Goal: Navigation & Orientation: Find specific page/section

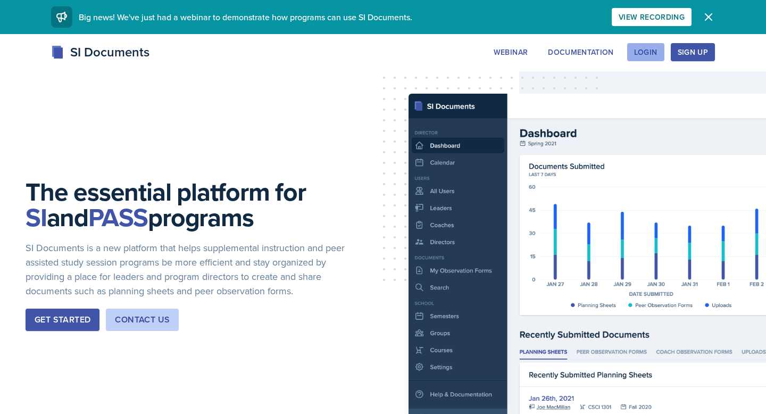
click at [634, 51] on button "Login" at bounding box center [645, 52] width 37 height 18
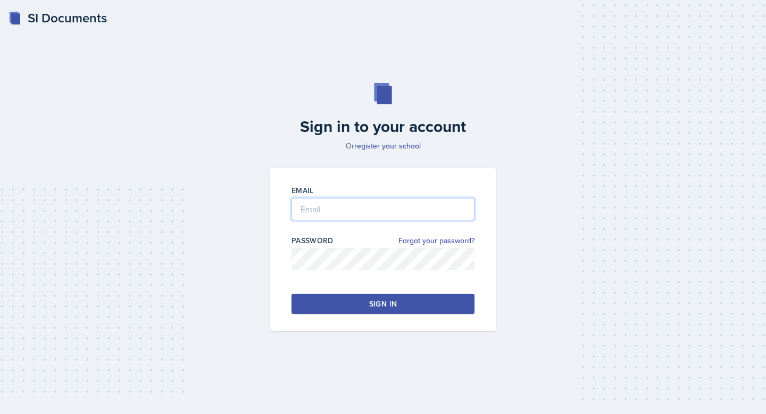
type input "rjankows@students.kennesaw.edu"
click at [248, 291] on div "Sign in to your account Or register your school Email rjankows@students.kennesa…" at bounding box center [383, 207] width 732 height 316
click at [337, 307] on button "Sign in" at bounding box center [383, 304] width 183 height 20
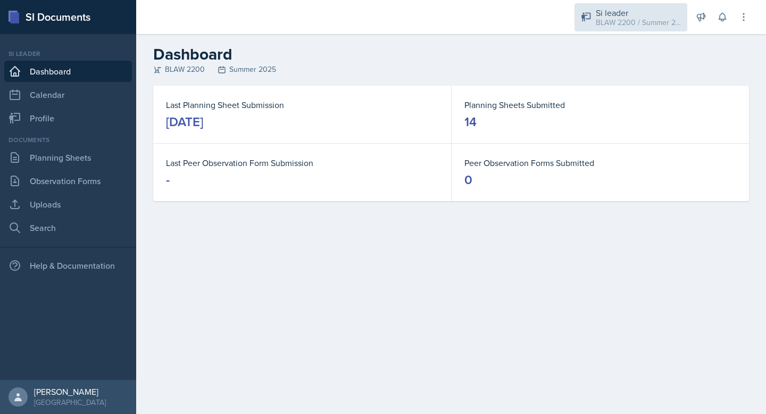
click at [629, 15] on div "Si leader" at bounding box center [638, 12] width 85 height 13
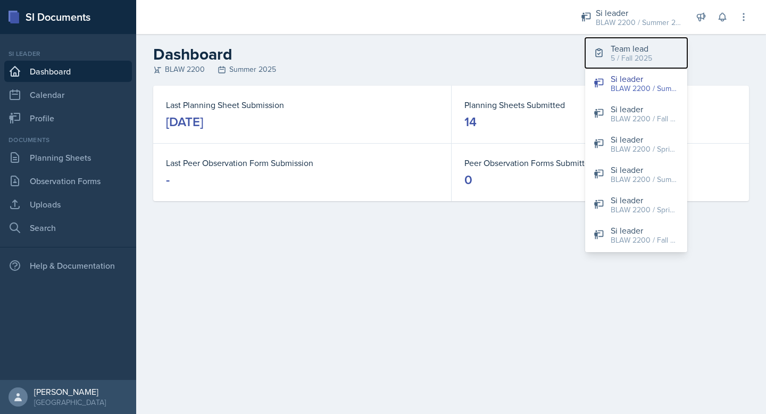
click at [599, 49] on icon at bounding box center [599, 52] width 11 height 11
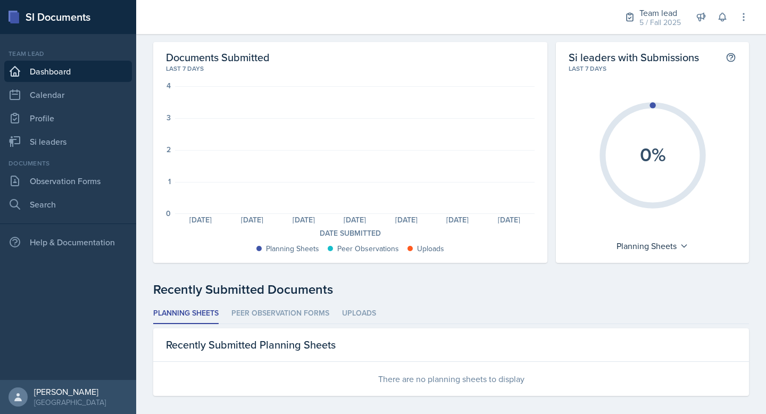
scroll to position [27, 0]
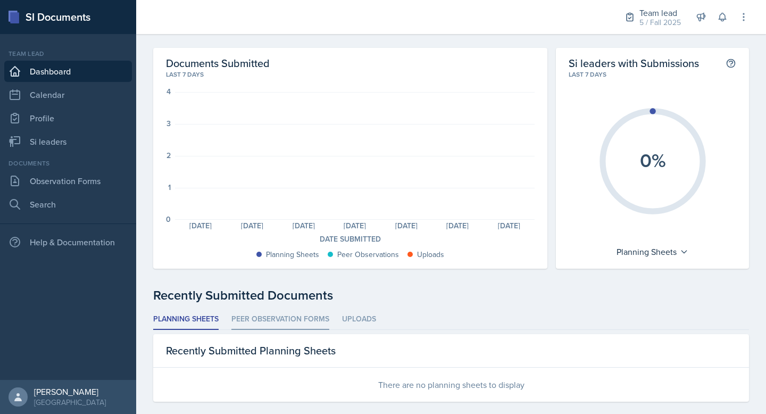
click at [285, 315] on li "Peer Observation Forms" at bounding box center [280, 319] width 98 height 21
click at [193, 311] on li "Planning Sheets" at bounding box center [185, 319] width 65 height 21
click at [374, 314] on li "Uploads" at bounding box center [359, 319] width 34 height 21
click at [287, 322] on li "Peer Observation Forms" at bounding box center [280, 319] width 98 height 21
click at [211, 324] on li "Planning Sheets" at bounding box center [185, 319] width 65 height 21
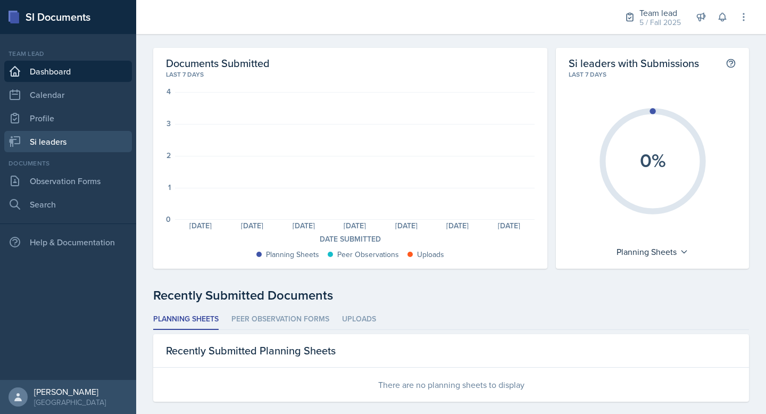
click at [61, 137] on link "Si leaders" at bounding box center [68, 141] width 128 height 21
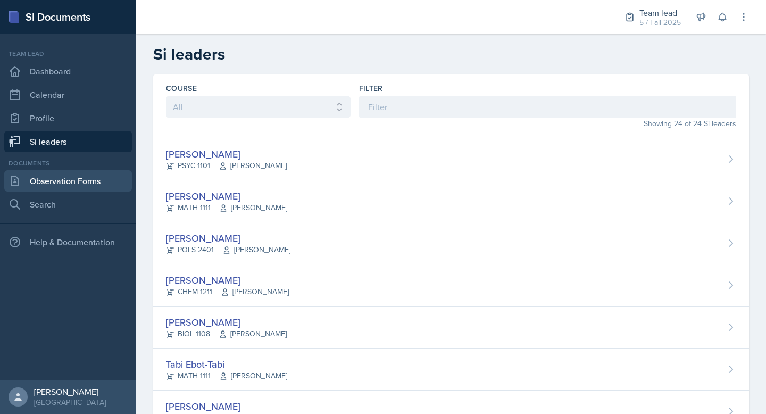
click at [78, 180] on link "Observation Forms" at bounding box center [68, 180] width 128 height 21
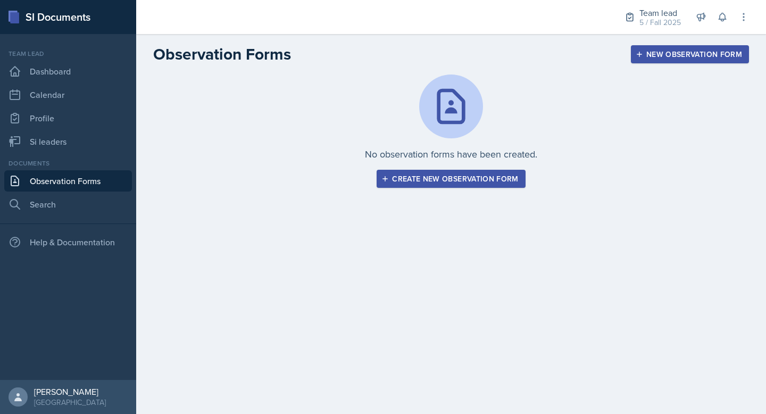
click at [405, 176] on div "Create new observation form" at bounding box center [451, 179] width 135 height 9
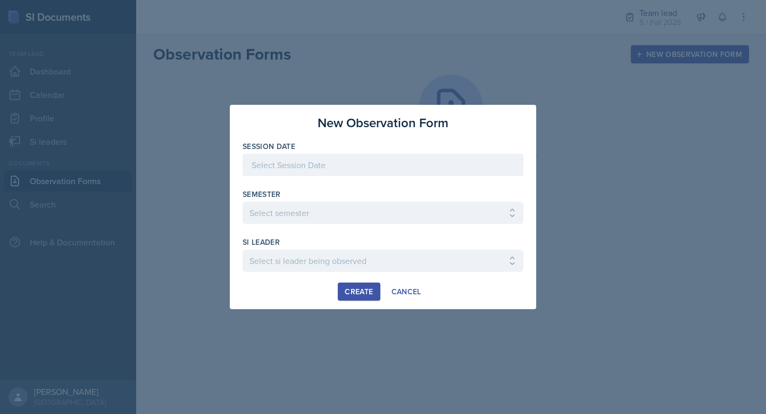
click at [318, 169] on div at bounding box center [383, 165] width 281 height 22
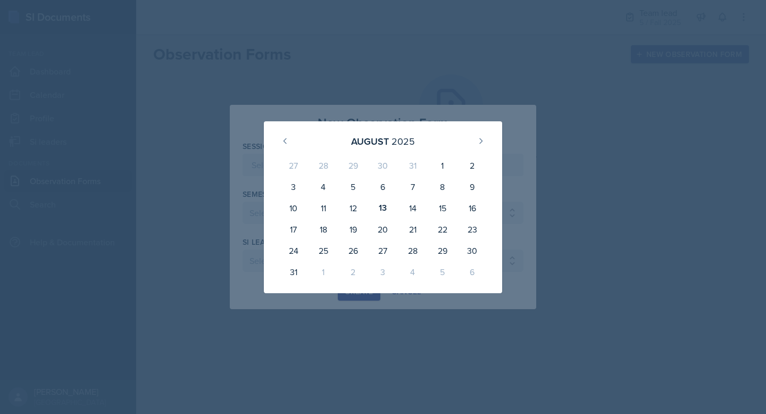
click at [218, 191] on div at bounding box center [383, 207] width 766 height 414
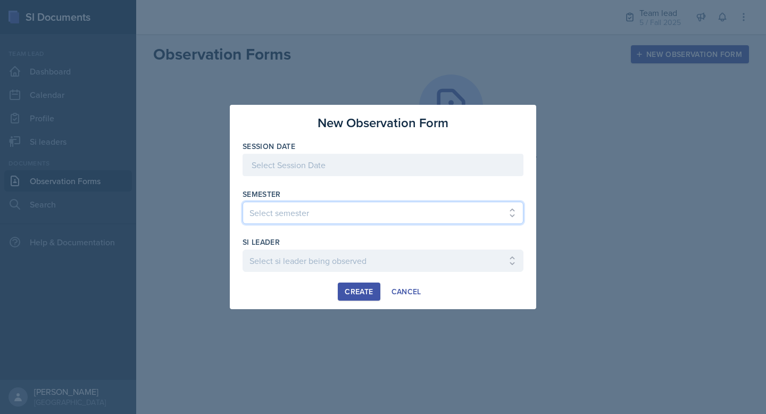
click at [328, 210] on select "Select semester All Spring 2021 Summer 2021 Spring 2022 Fall 2020 Fall 2021 Fal…" at bounding box center [383, 213] width 281 height 22
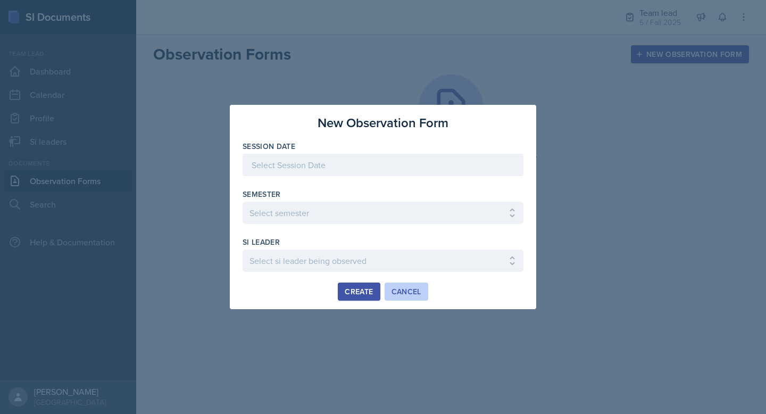
click at [405, 292] on div "Cancel" at bounding box center [407, 291] width 30 height 9
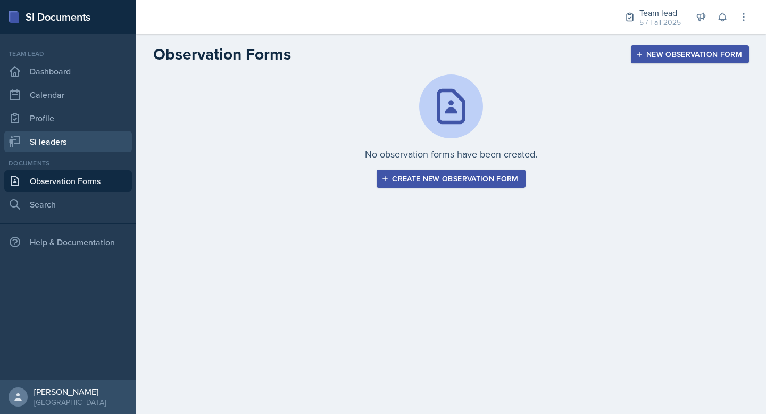
click at [36, 140] on link "Si leaders" at bounding box center [68, 141] width 128 height 21
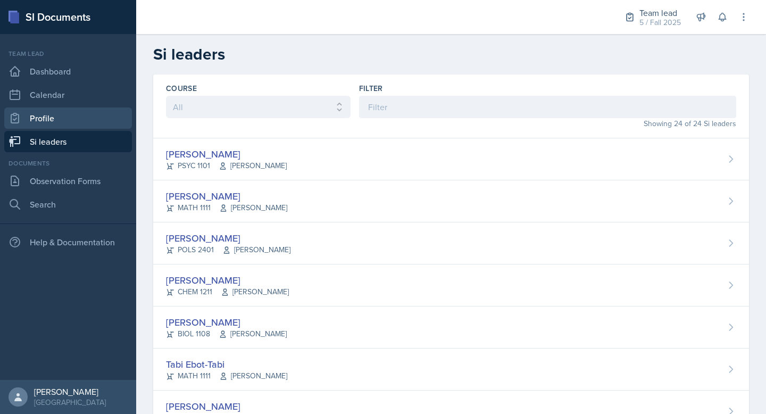
click at [43, 116] on link "Profile" at bounding box center [68, 117] width 128 height 21
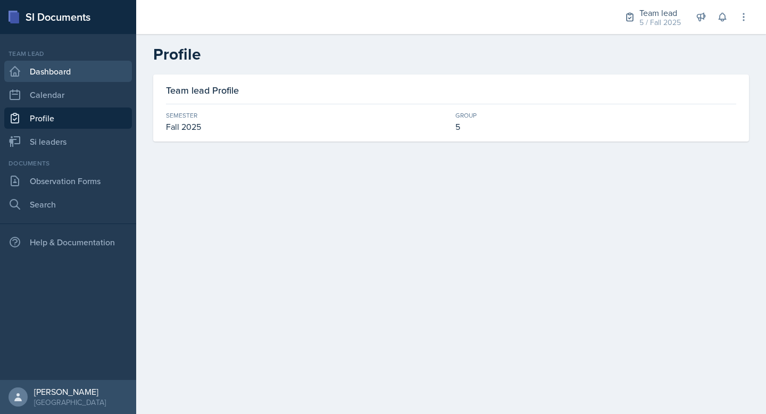
click at [65, 71] on link "Dashboard" at bounding box center [68, 71] width 128 height 21
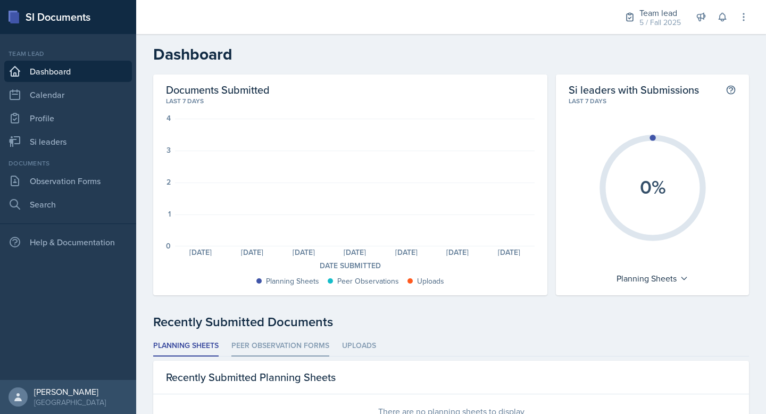
click at [285, 350] on li "Peer Observation Forms" at bounding box center [280, 346] width 98 height 21
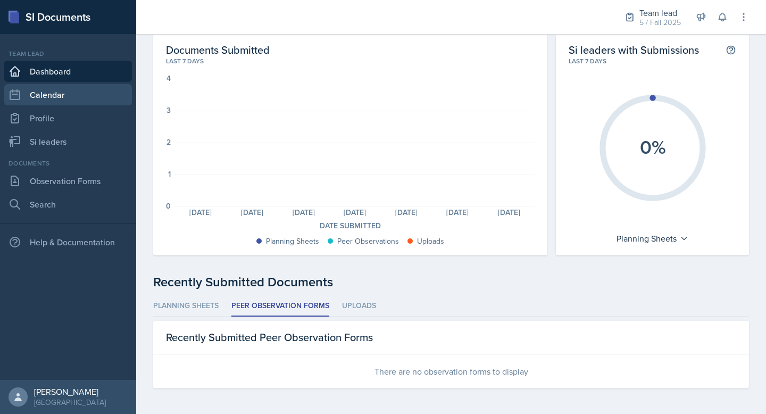
click at [61, 101] on link "Calendar" at bounding box center [68, 94] width 128 height 21
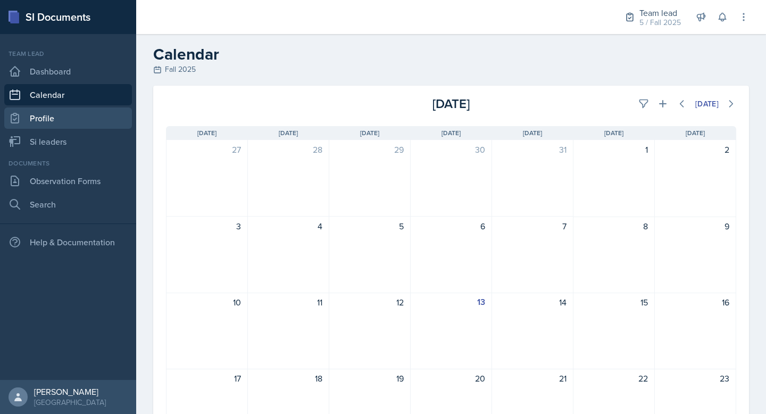
click at [47, 114] on link "Profile" at bounding box center [68, 117] width 128 height 21
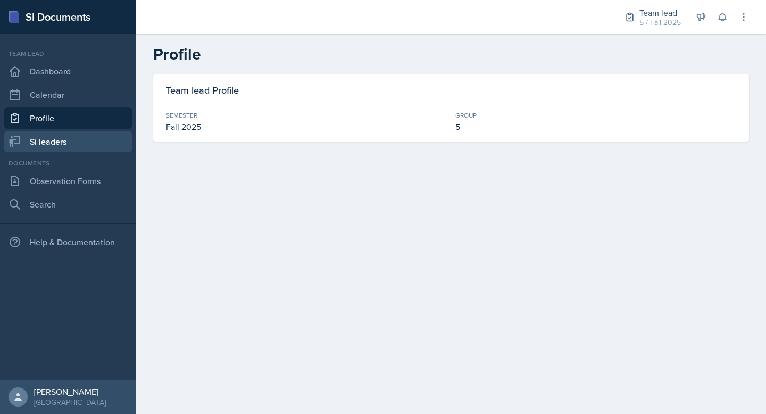
click at [39, 138] on link "Si leaders" at bounding box center [68, 141] width 128 height 21
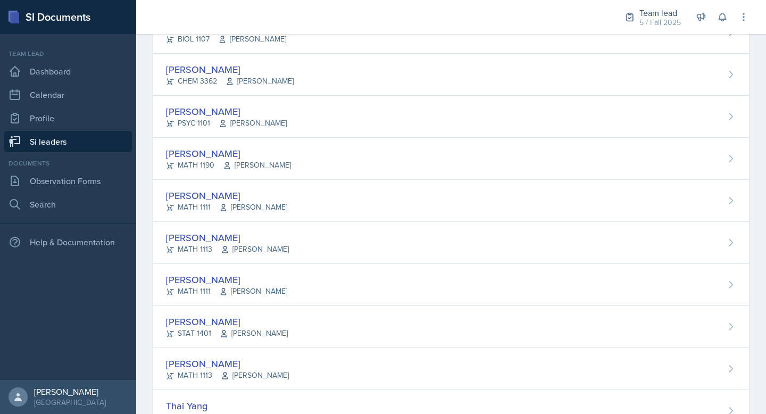
scroll to position [758, 0]
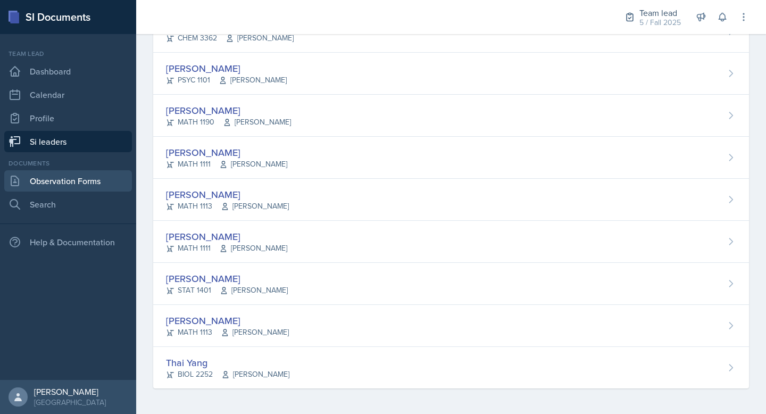
click at [66, 178] on link "Observation Forms" at bounding box center [68, 180] width 128 height 21
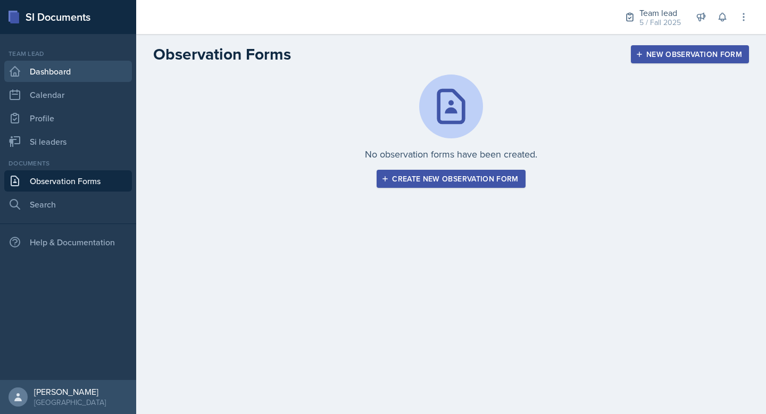
click at [43, 80] on link "Dashboard" at bounding box center [68, 71] width 128 height 21
